Goal: Task Accomplishment & Management: Use online tool/utility

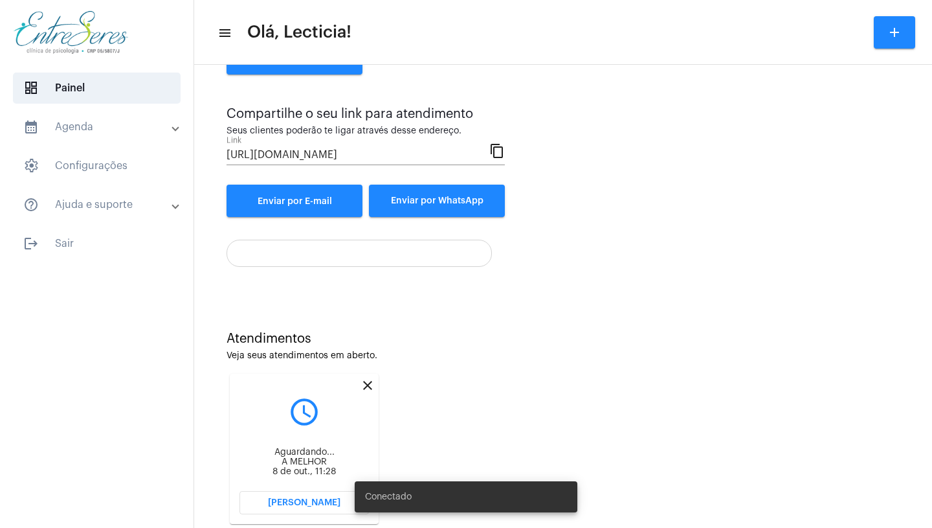
scroll to position [124, 0]
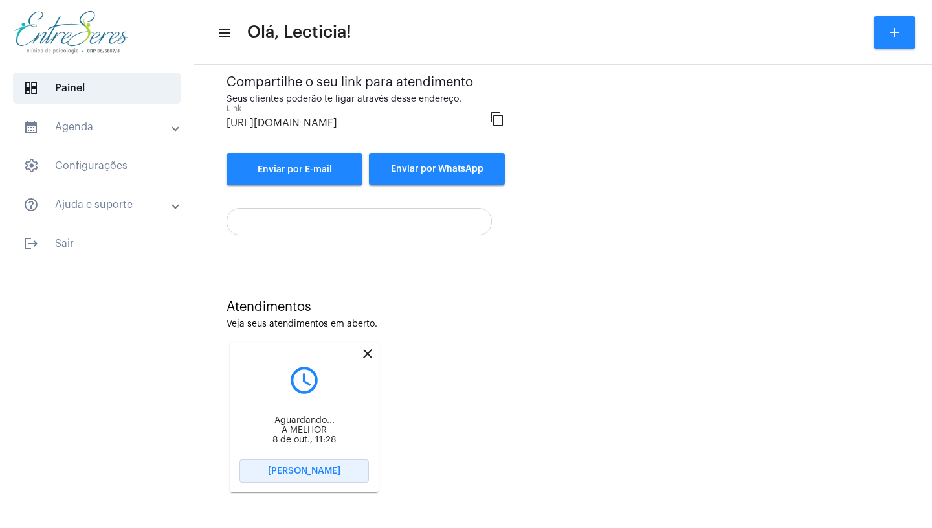
click at [297, 472] on span "[PERSON_NAME]" at bounding box center [304, 470] width 73 height 9
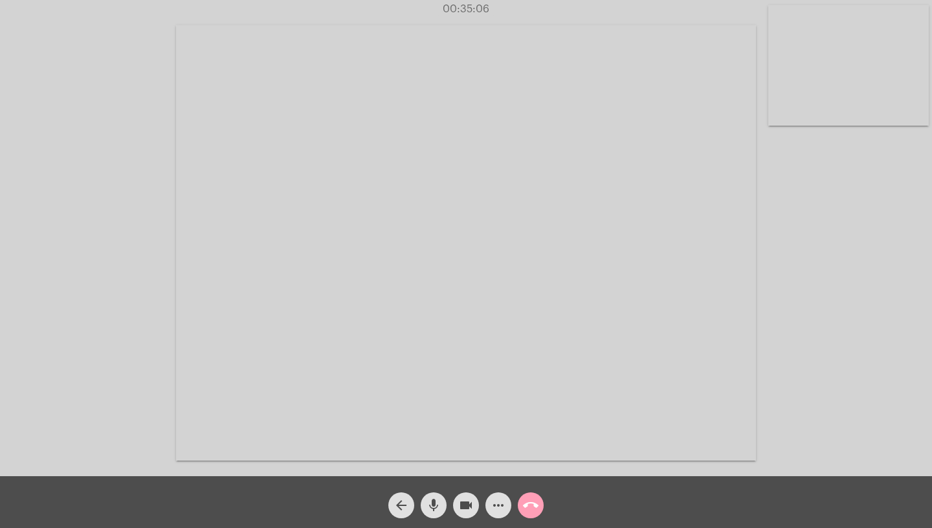
click at [532, 505] on mat-icon "call_end" at bounding box center [531, 505] width 16 height 16
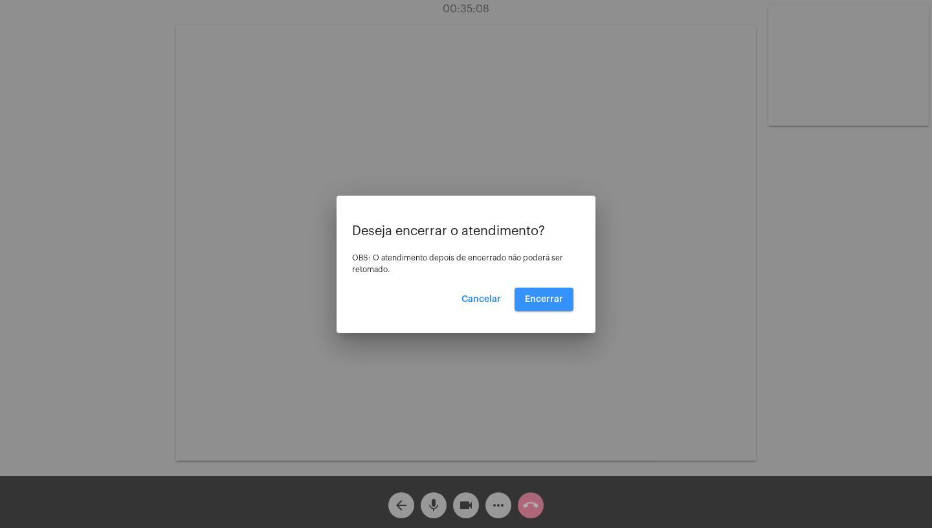
click at [530, 301] on span "Encerrar" at bounding box center [544, 299] width 38 height 9
